Goal: Task Accomplishment & Management: Manage account settings

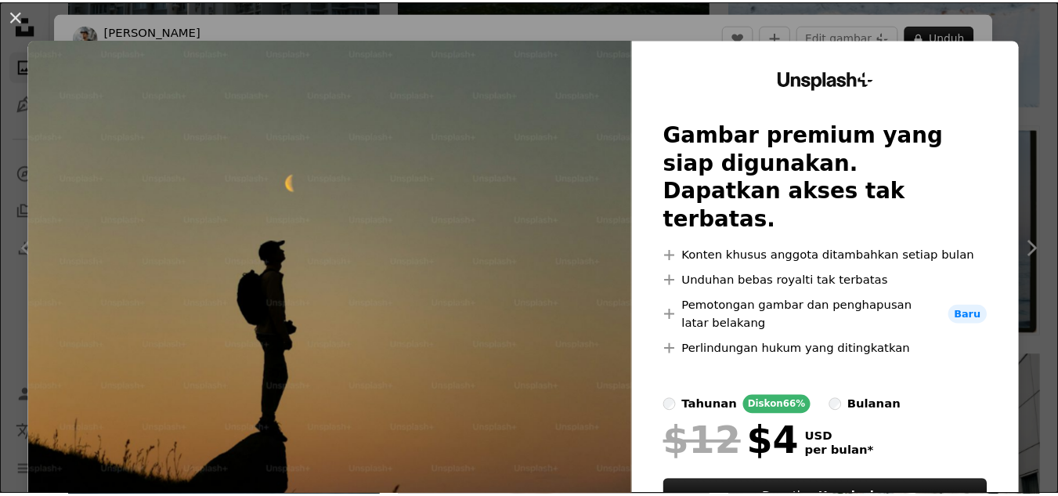
scroll to position [101, 0]
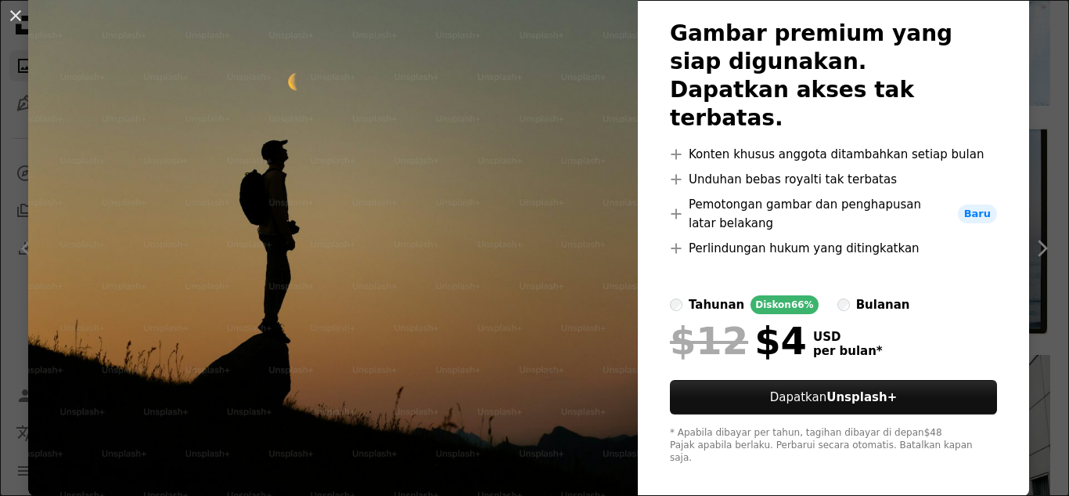
click at [1026, 257] on div "An X shape Unsplash+ Gambar premium yang siap digunakan. Dapatkan akses tak ter…" at bounding box center [534, 248] width 1069 height 496
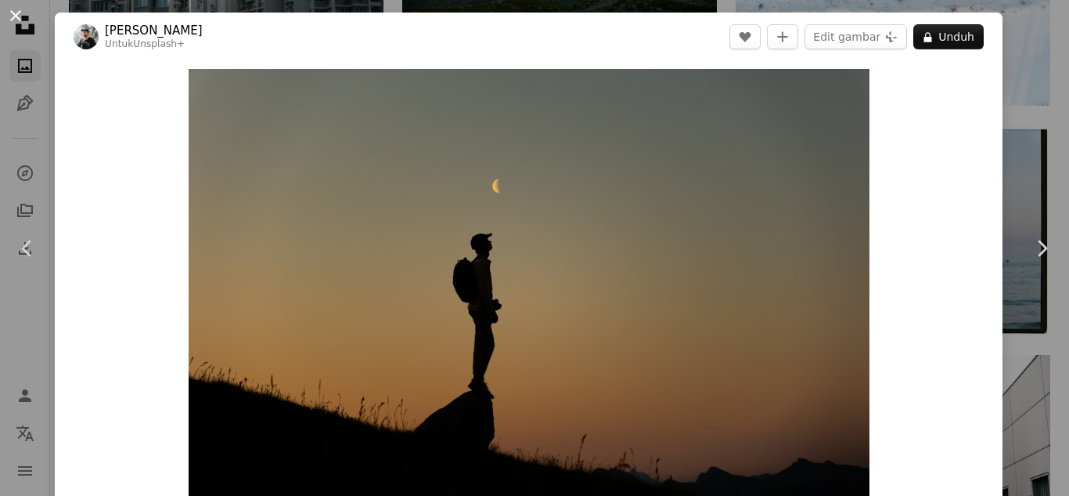
click at [25, 20] on button "An X shape" at bounding box center [15, 15] width 19 height 19
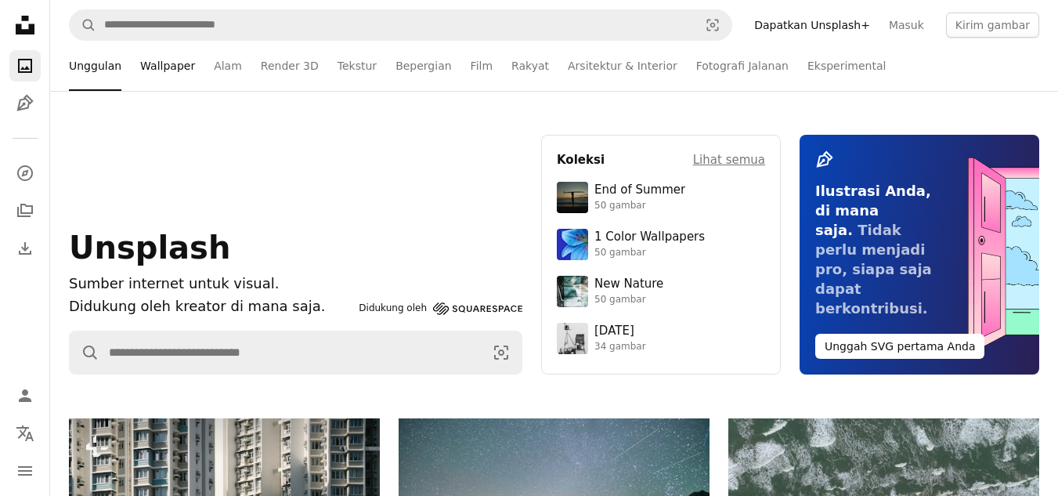
click at [184, 45] on link "Wallpaper" at bounding box center [167, 66] width 55 height 50
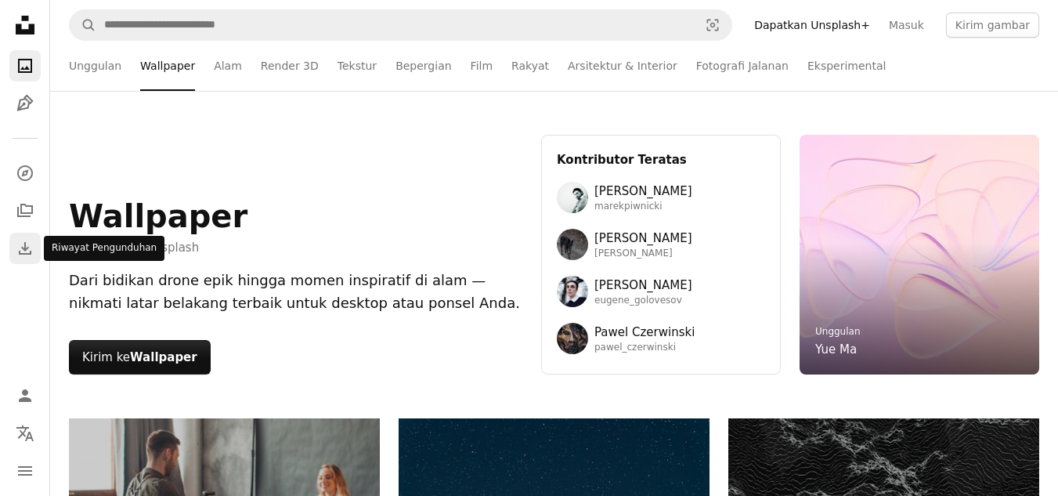
click at [21, 248] on icon "Download" at bounding box center [25, 248] width 19 height 19
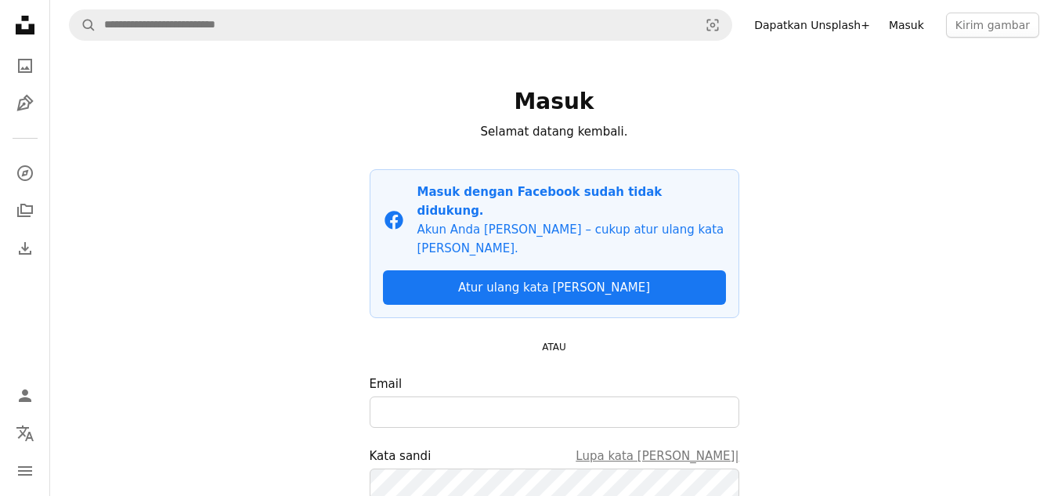
click at [898, 26] on link "Masuk" at bounding box center [906, 25] width 54 height 25
drag, startPoint x: 456, startPoint y: 353, endPoint x: 446, endPoint y: 370, distance: 18.9
click at [451, 374] on label "Email" at bounding box center [555, 400] width 370 height 53
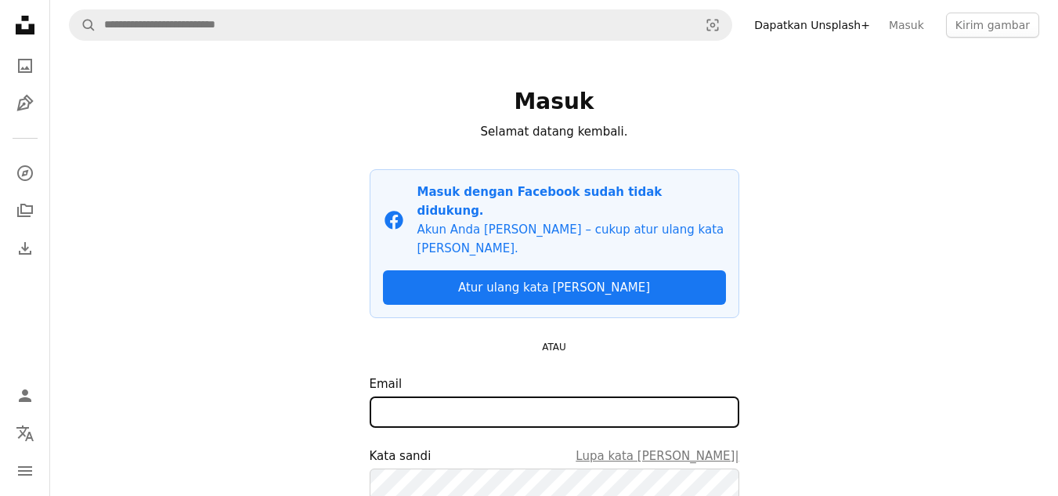
click at [453, 396] on input "Email" at bounding box center [555, 411] width 370 height 31
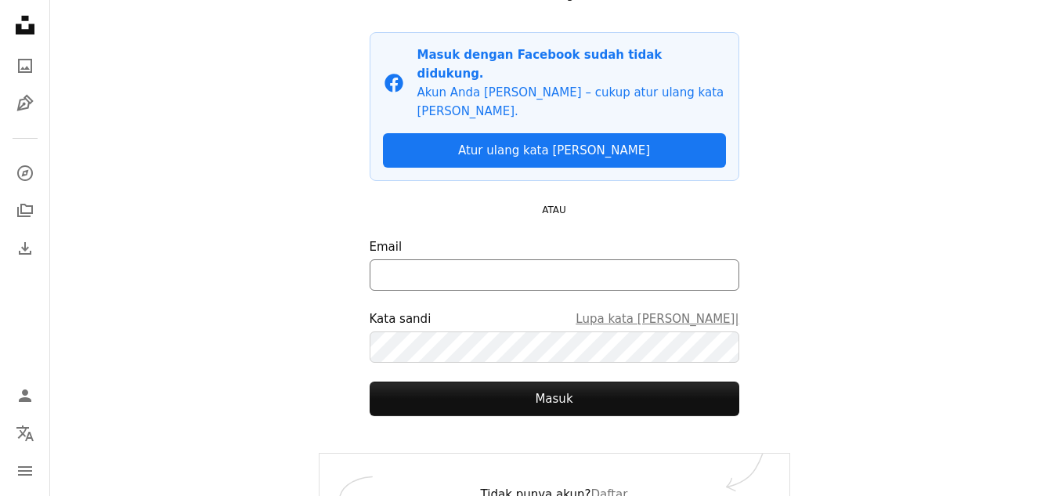
scroll to position [139, 0]
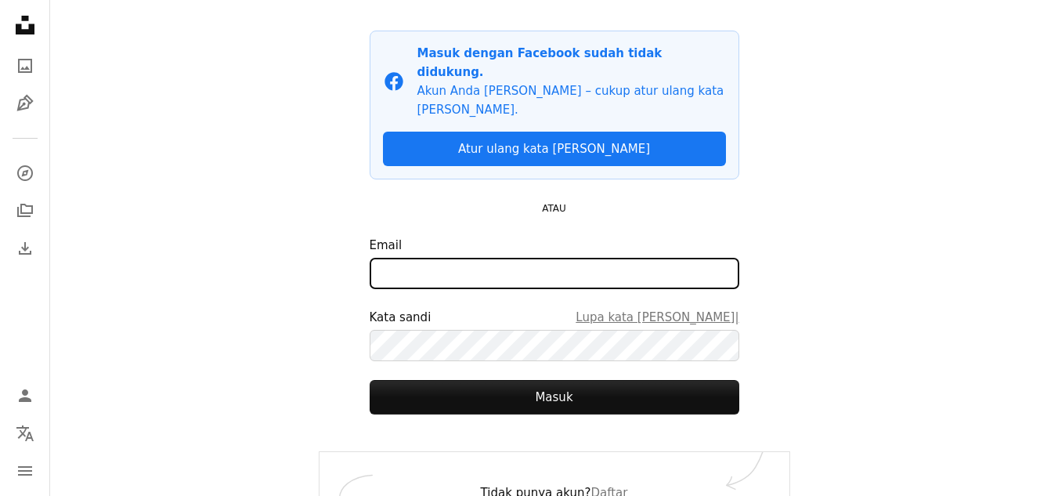
click at [370, 380] on button "Masuk" at bounding box center [555, 397] width 370 height 34
type input "**********"
